Goal: Information Seeking & Learning: Learn about a topic

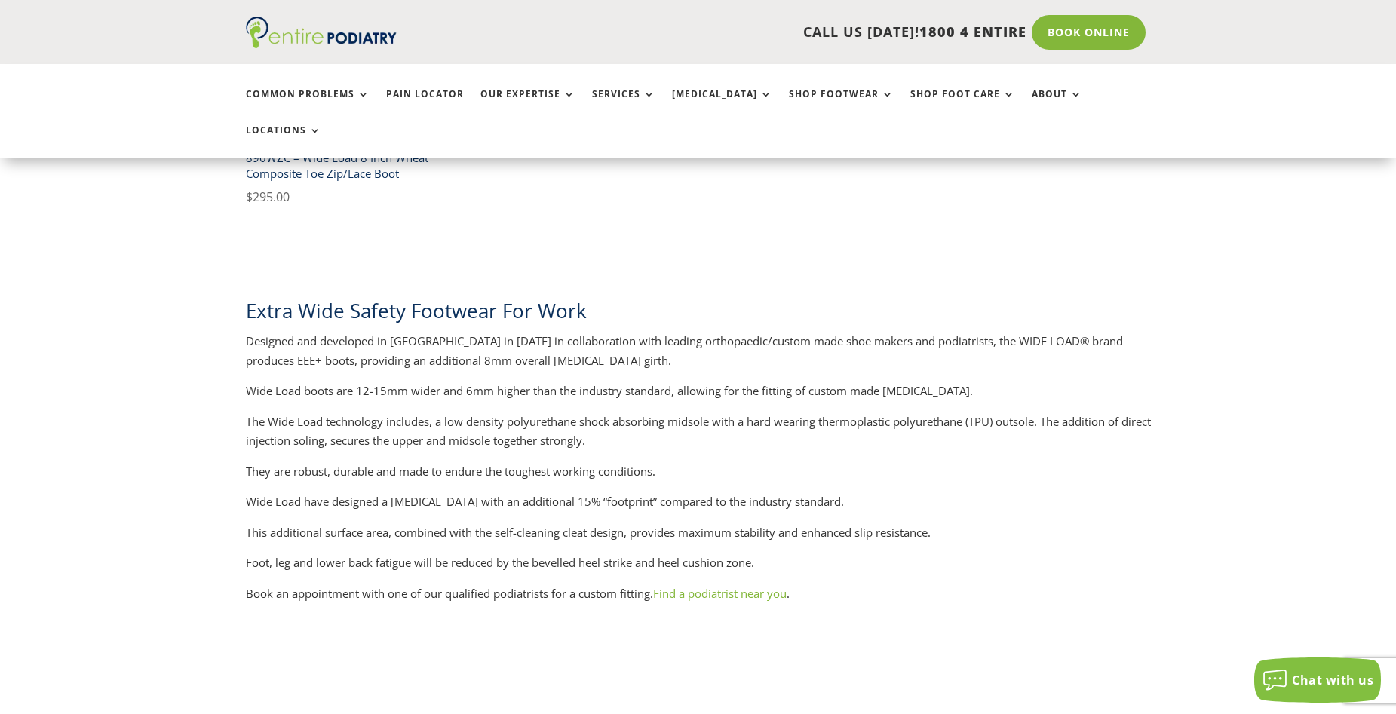
scroll to position [1207, 0]
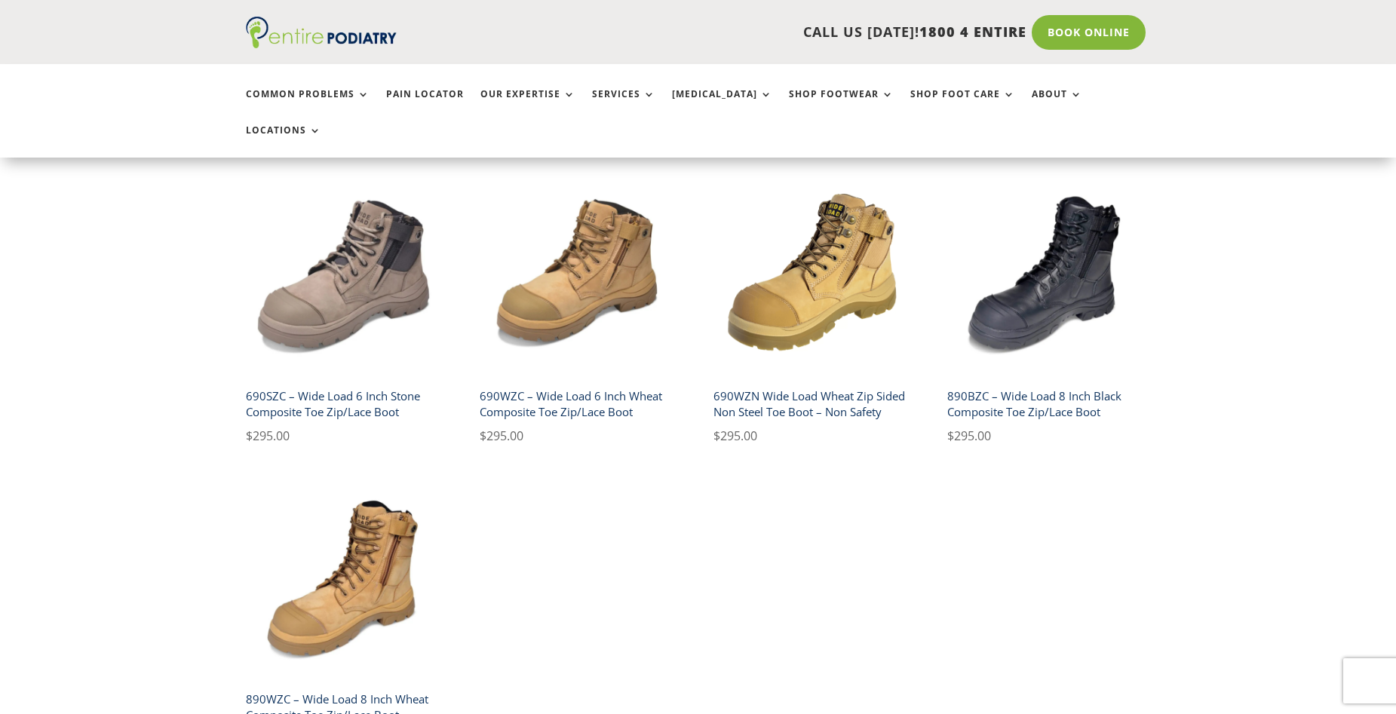
scroll to position [664, 0]
click at [1096, 383] on h2 "890BZC – Wide Load 8 Inch Black Composite Toe Zip/Lace Boot" at bounding box center [1047, 404] width 200 height 43
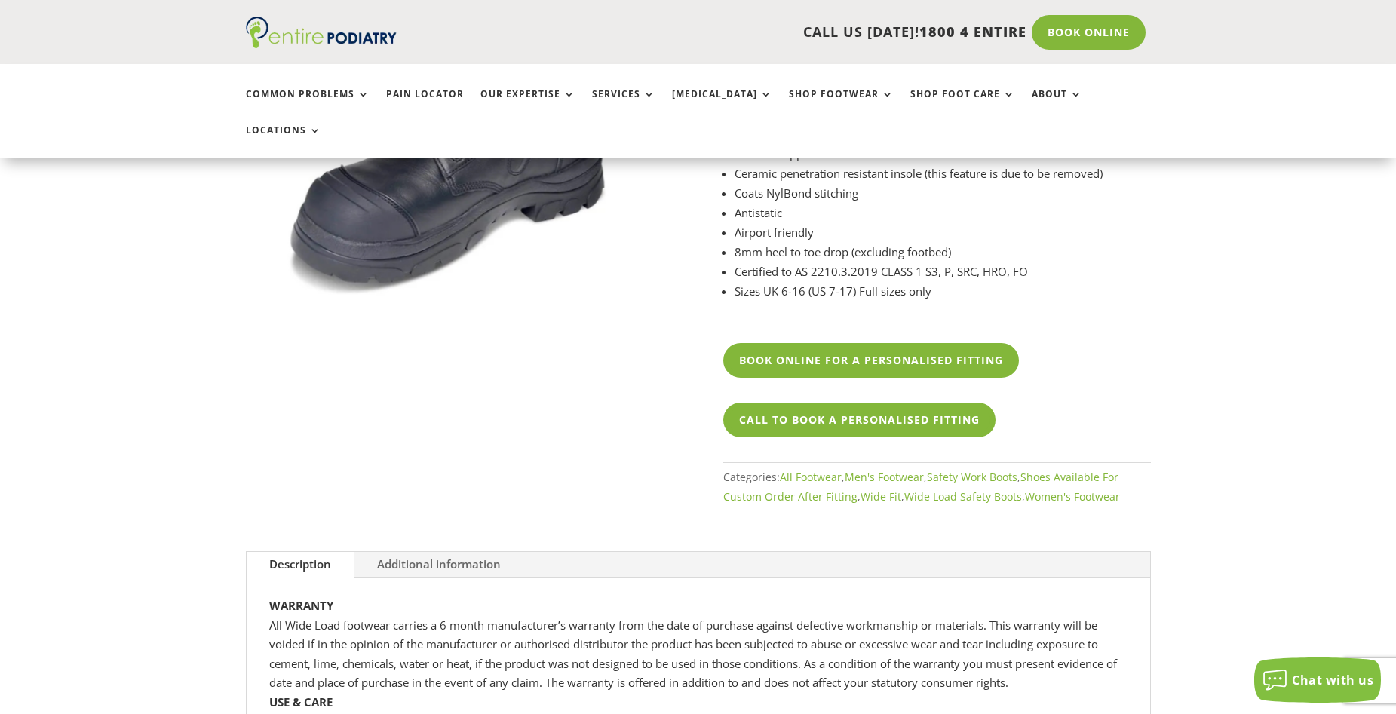
scroll to position [241, 0]
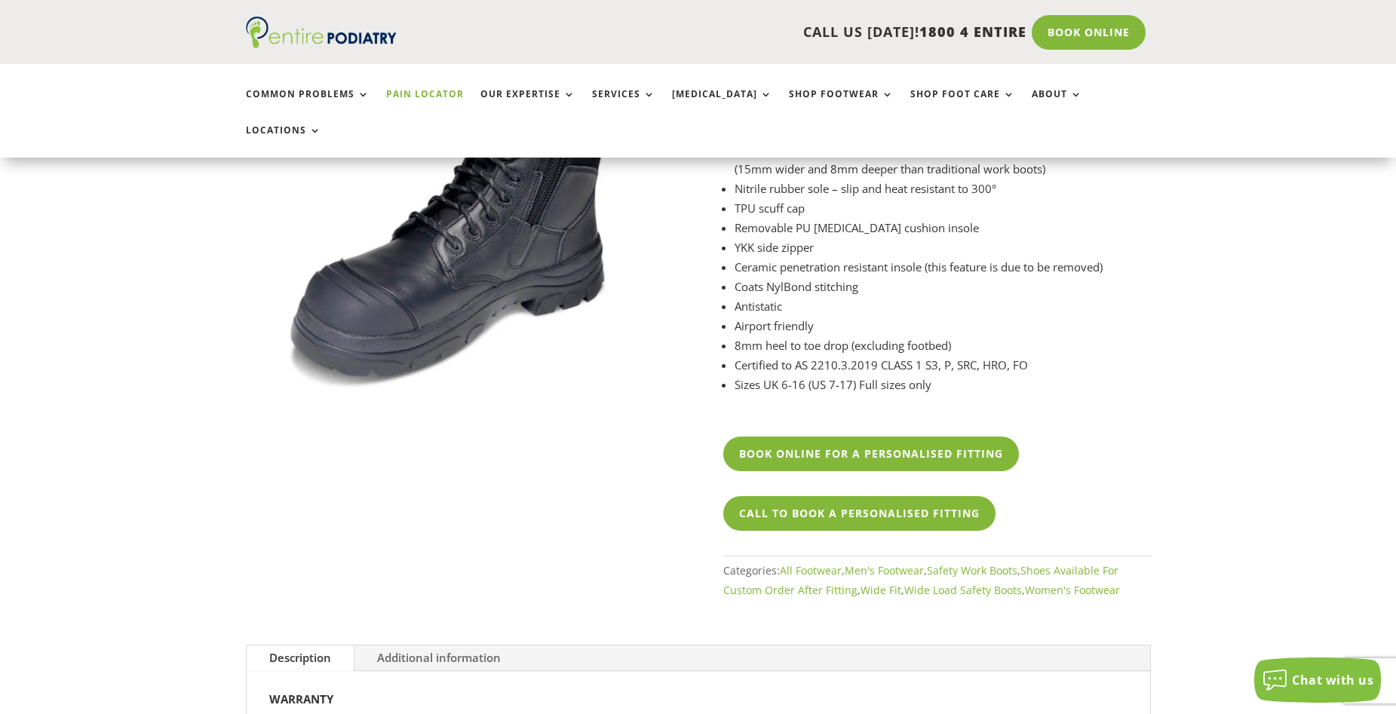
click at [434, 89] on link "Pain Locator" at bounding box center [425, 105] width 78 height 32
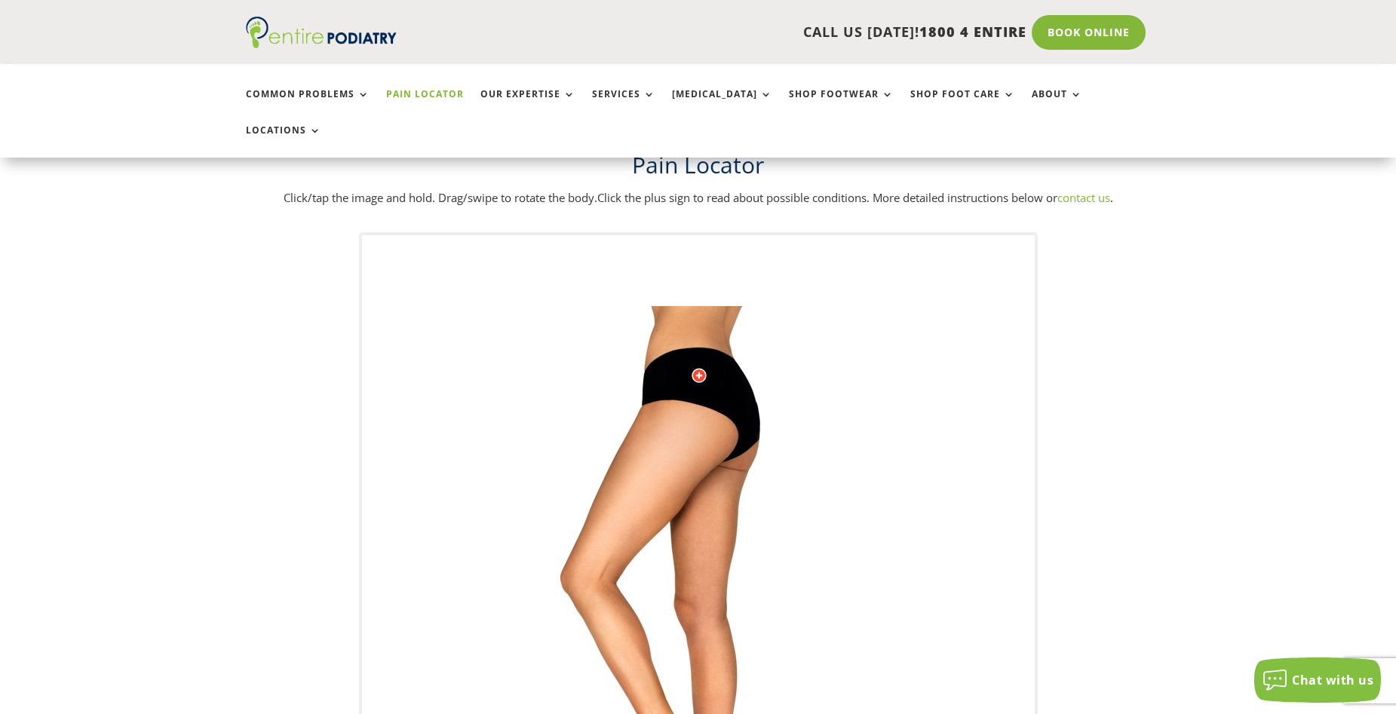
scroll to position [60, 0]
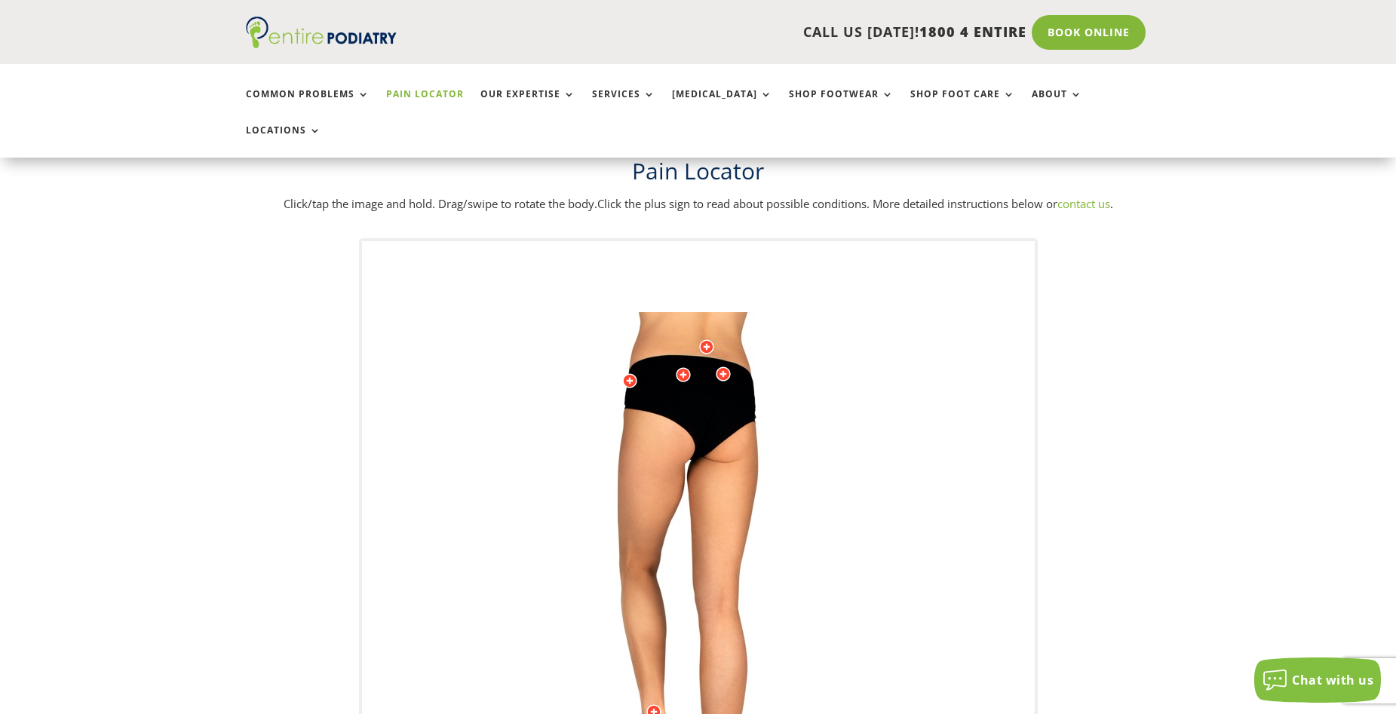
drag, startPoint x: 808, startPoint y: 401, endPoint x: 806, endPoint y: 428, distance: 27.2
click at [806, 428] on img at bounding box center [698, 613] width 416 height 603
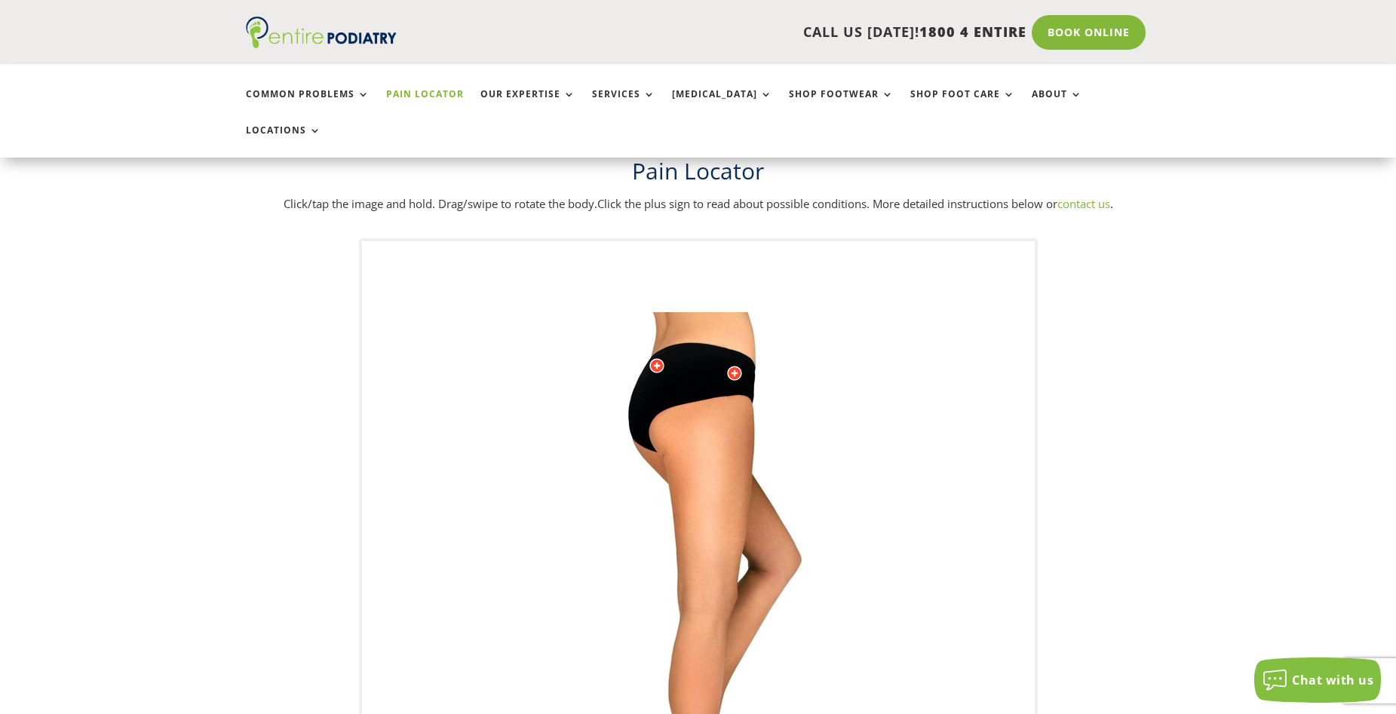
drag, startPoint x: 805, startPoint y: 395, endPoint x: 833, endPoint y: 440, distance: 53.2
click at [833, 440] on img at bounding box center [698, 613] width 416 height 603
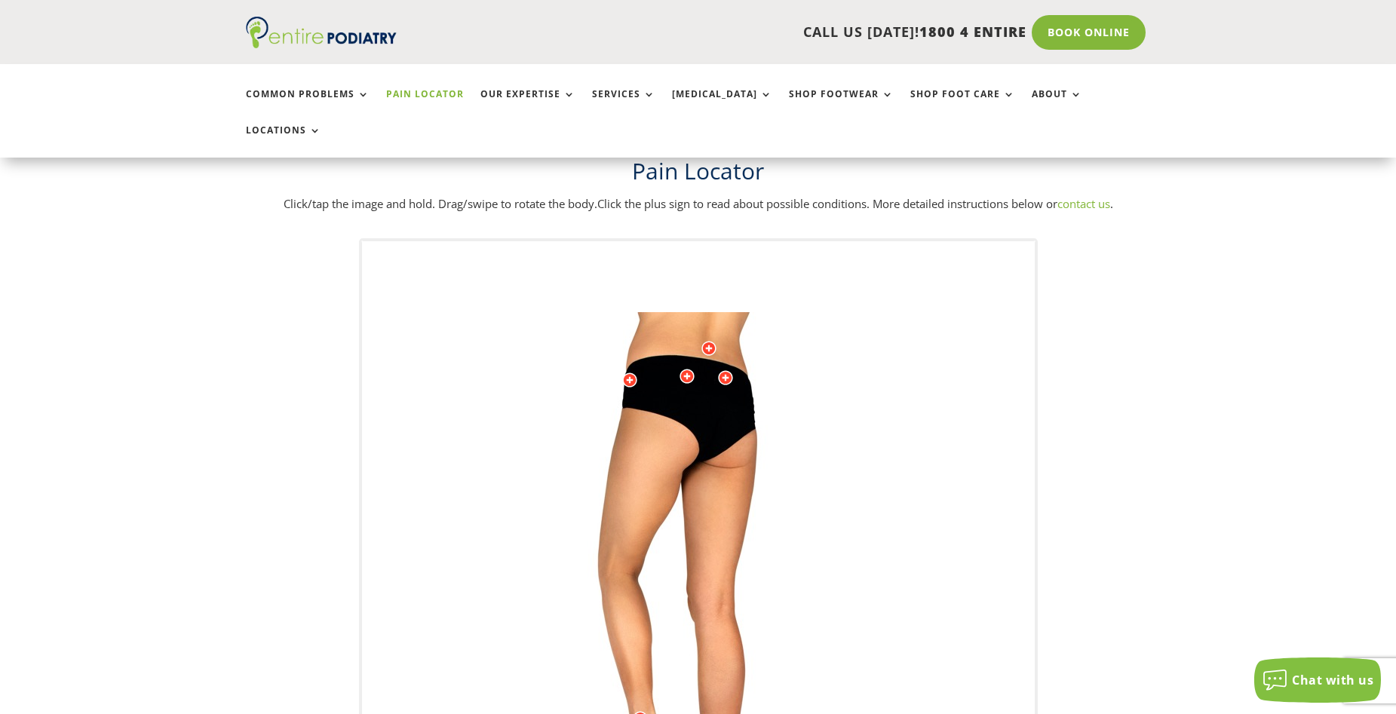
click at [728, 370] on div at bounding box center [725, 377] width 15 height 15
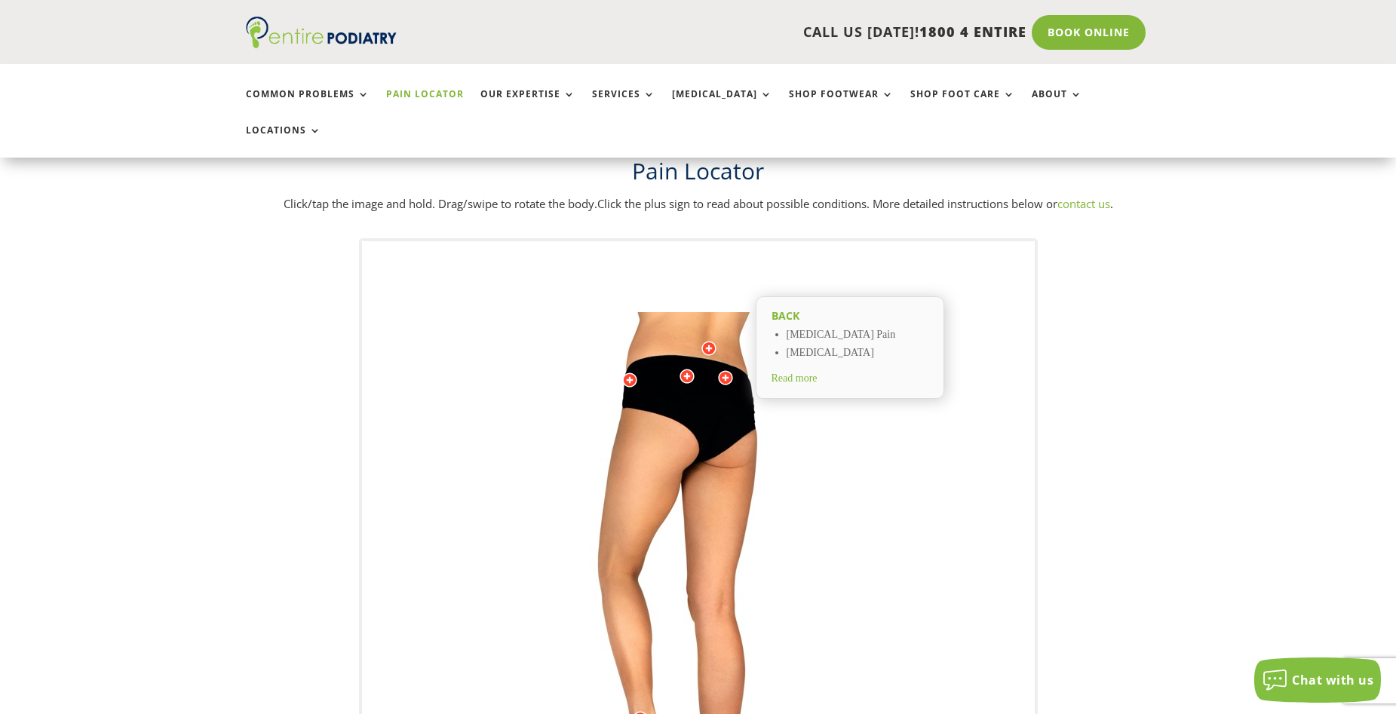
click at [707, 341] on div at bounding box center [708, 348] width 15 height 15
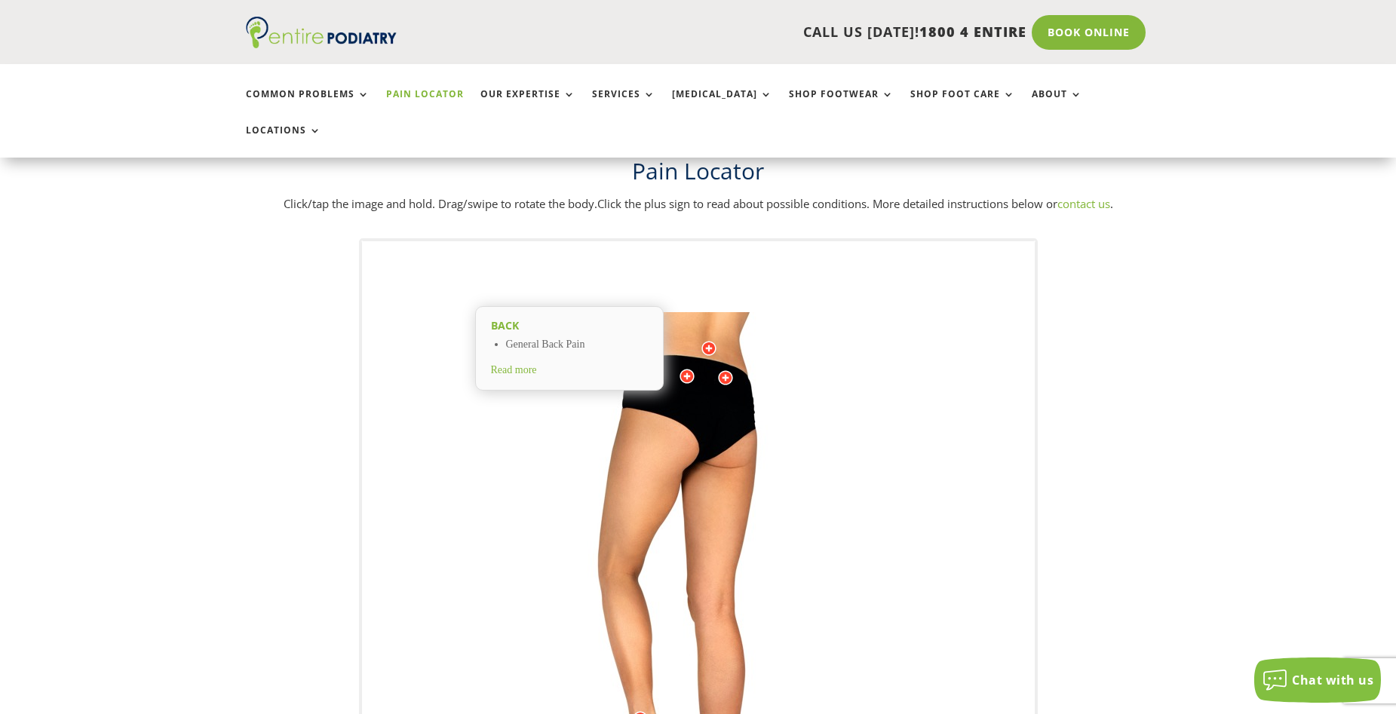
click at [537, 364] on span "Read more" at bounding box center [514, 369] width 46 height 11
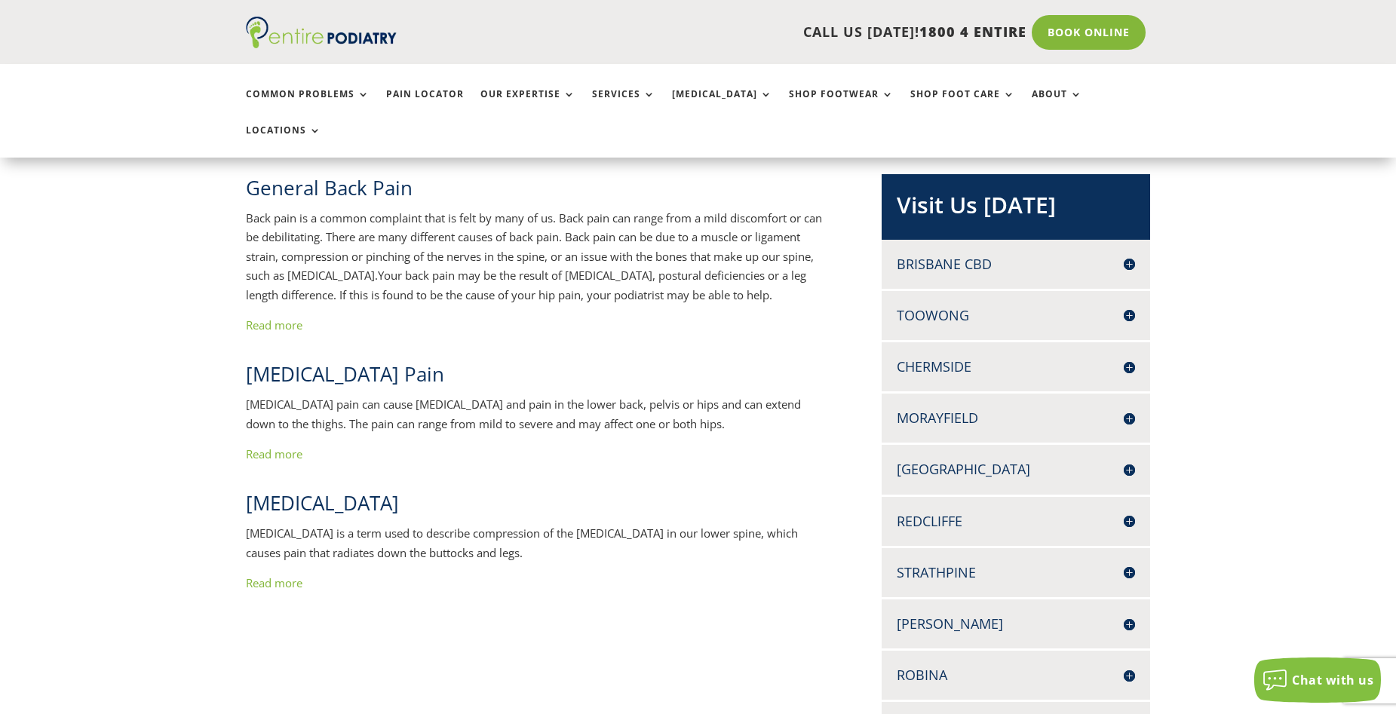
scroll to position [362, 0]
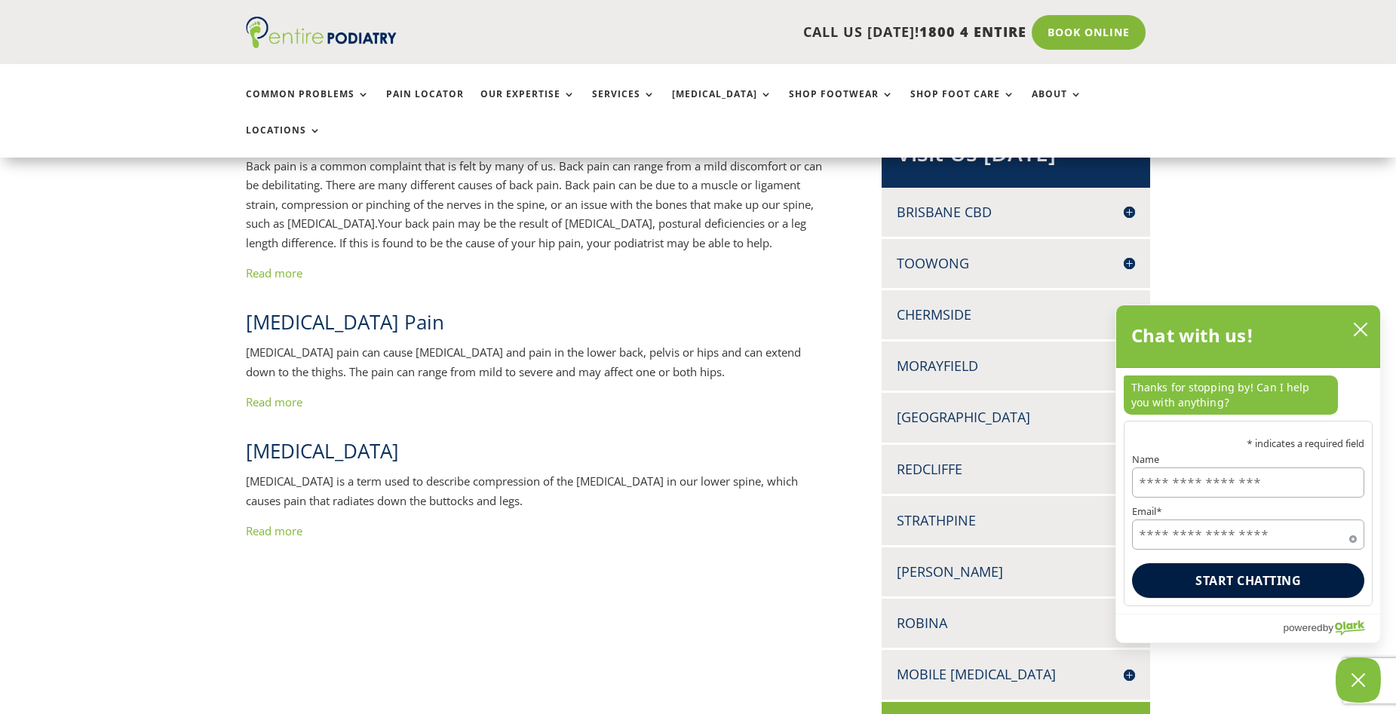
click at [284, 265] on link "Read more" at bounding box center [274, 272] width 57 height 15
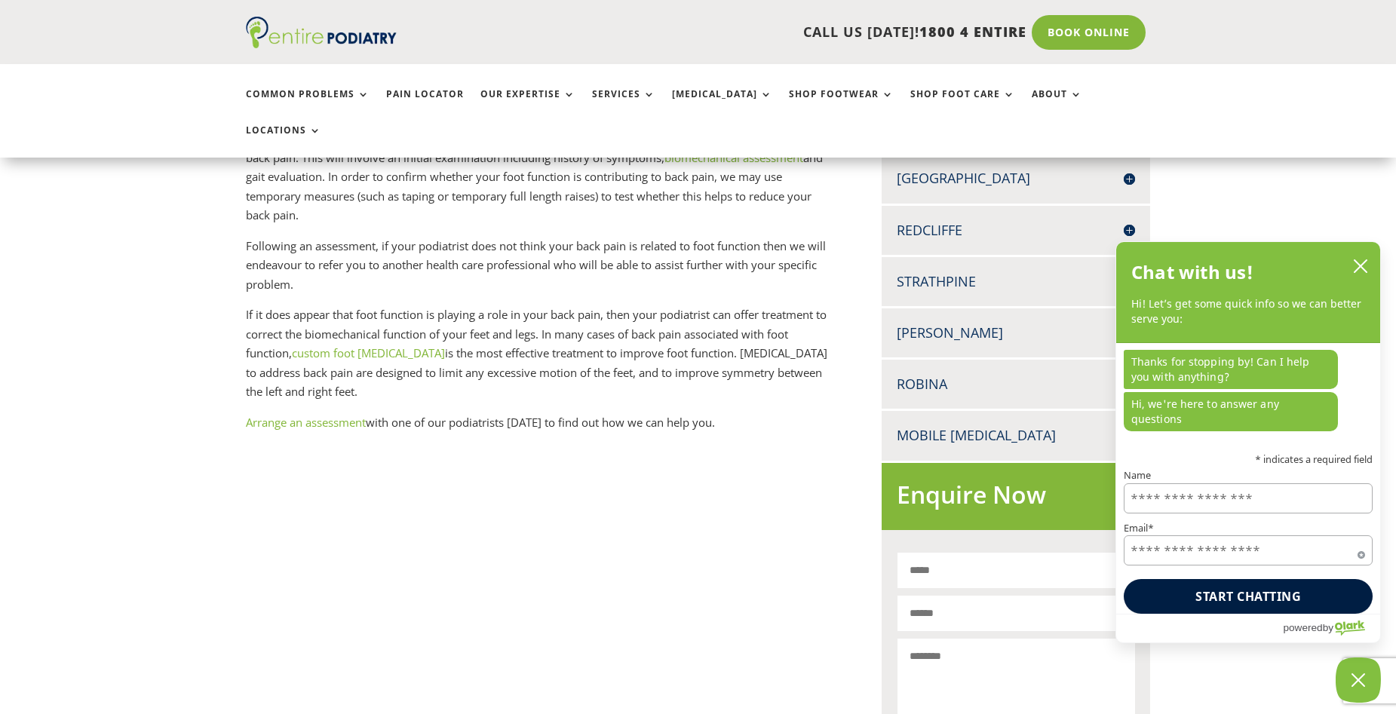
scroll to position [603, 0]
